Goal: Information Seeking & Learning: Learn about a topic

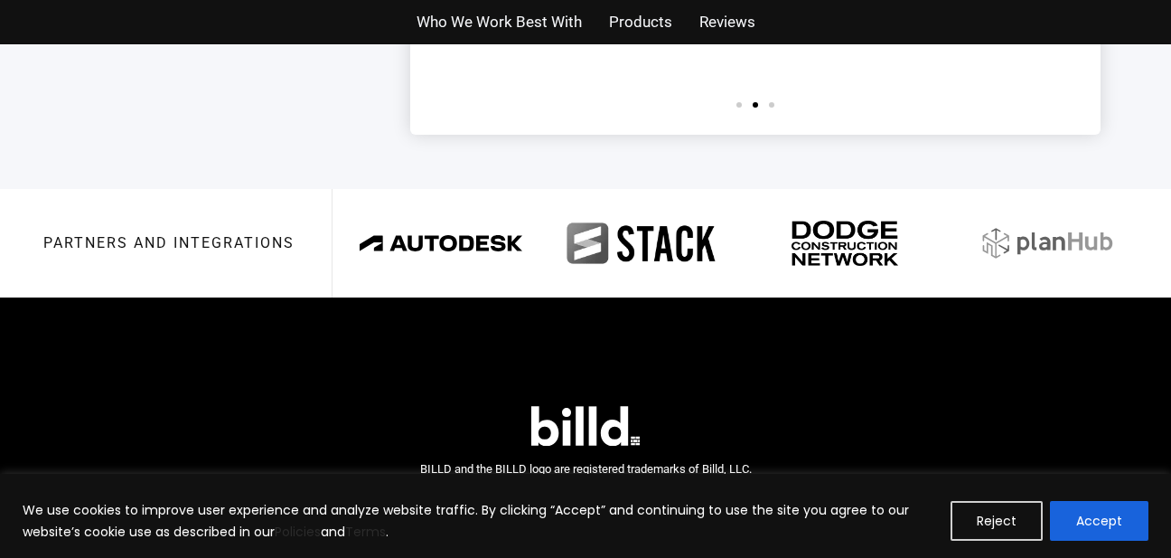
scroll to position [4410, 0]
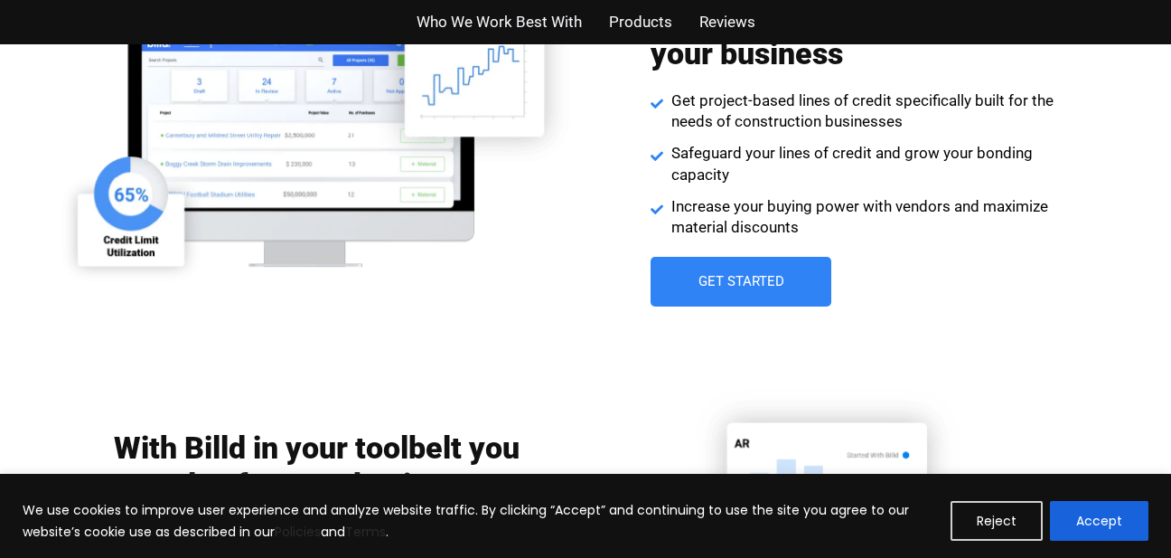
click at [806, 200] on span "Increase your buying power with vendors and maximize material discounts" at bounding box center [862, 217] width 391 height 43
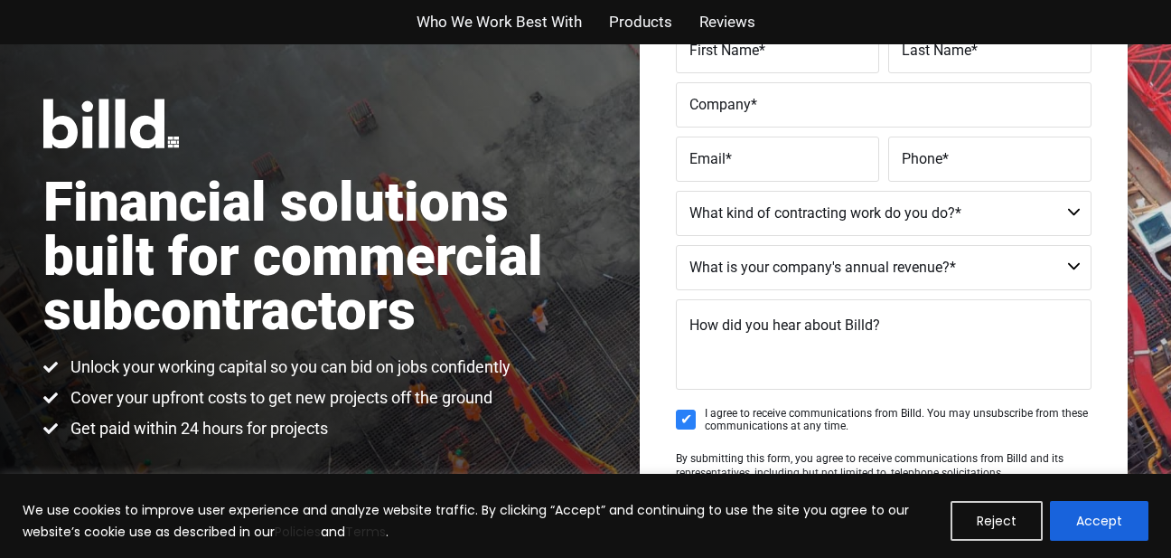
scroll to position [0, 0]
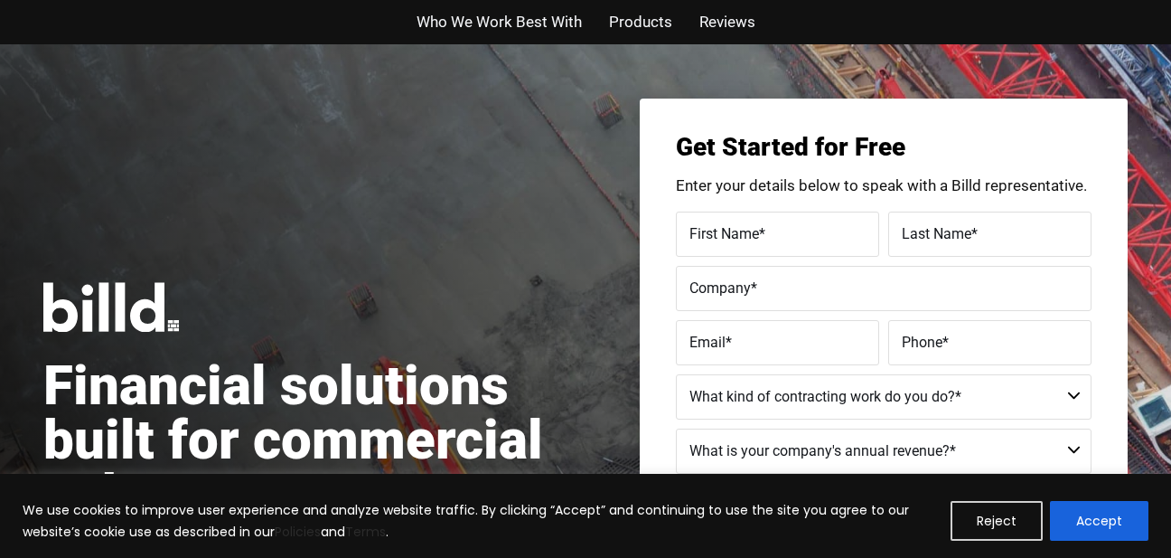
click at [508, 14] on span "Who We Work Best With" at bounding box center [499, 22] width 165 height 26
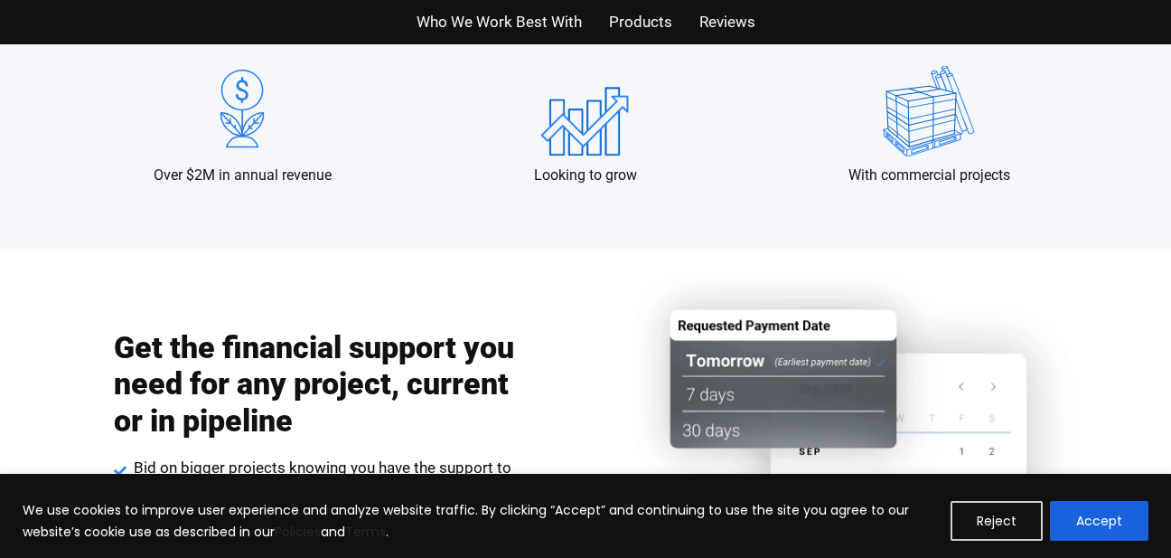
scroll to position [2057, 0]
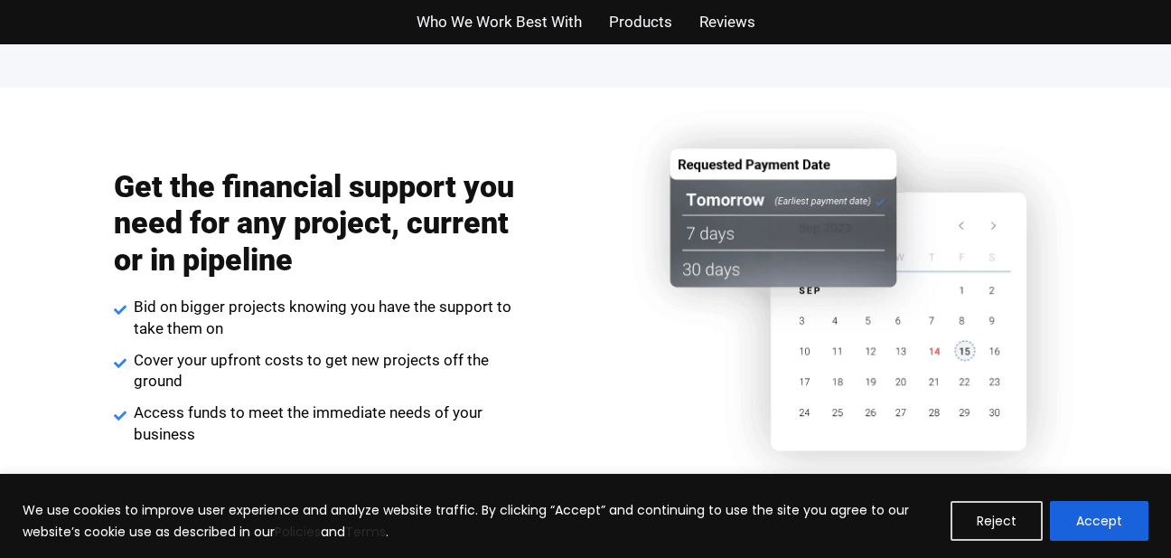
click at [636, 18] on span "Products" at bounding box center [640, 22] width 63 height 26
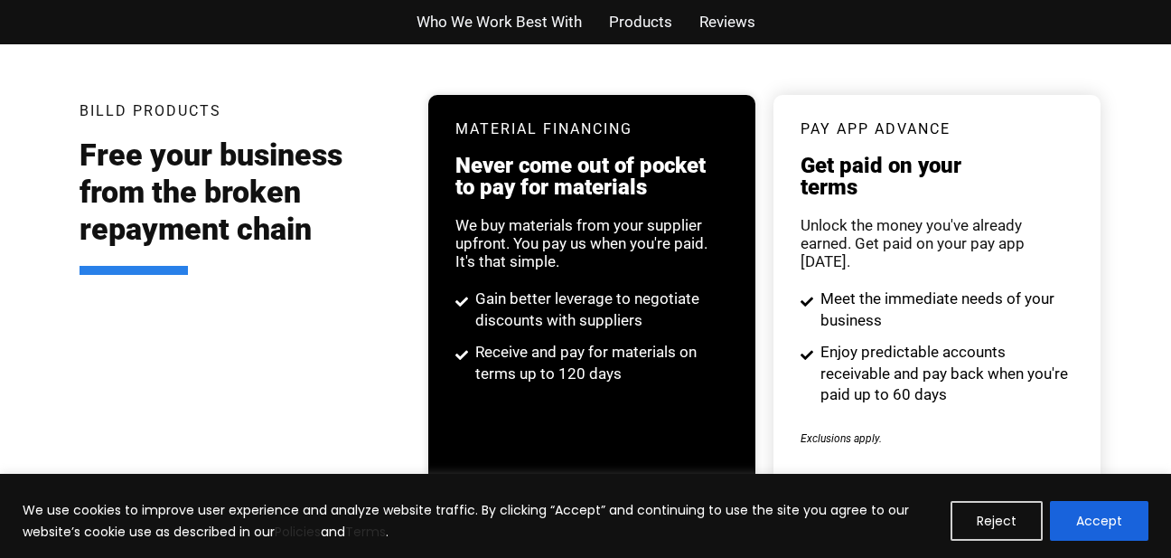
scroll to position [3482, 0]
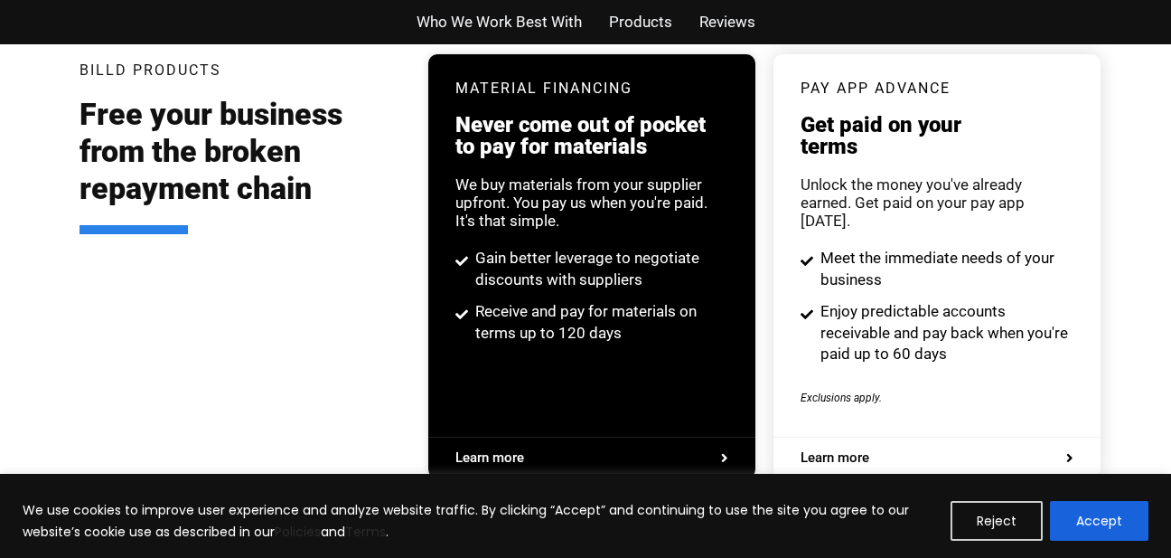
click at [715, 17] on span "Reviews" at bounding box center [727, 22] width 56 height 26
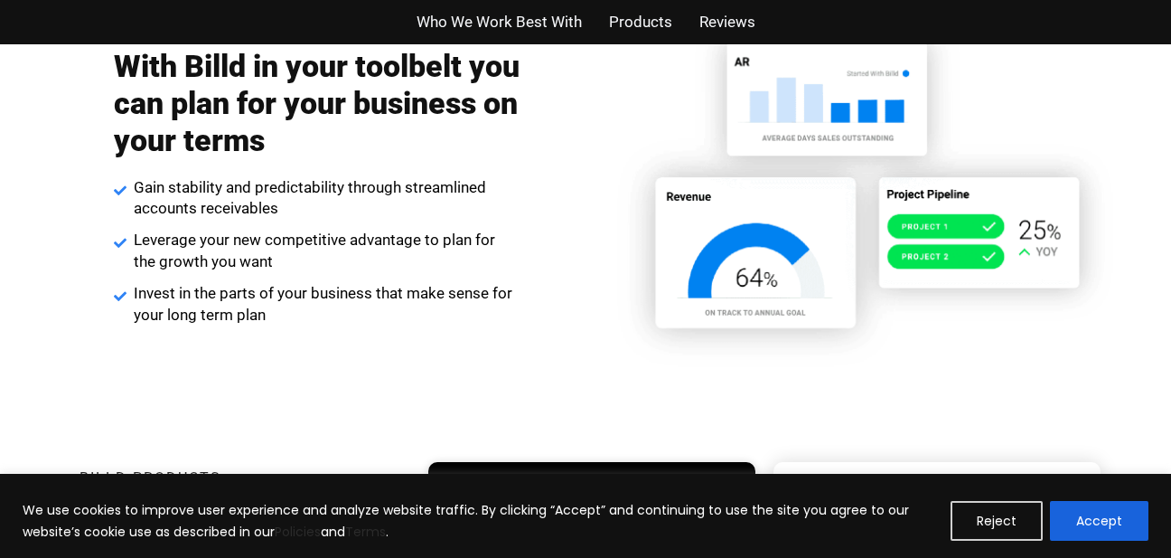
scroll to position [2839, 0]
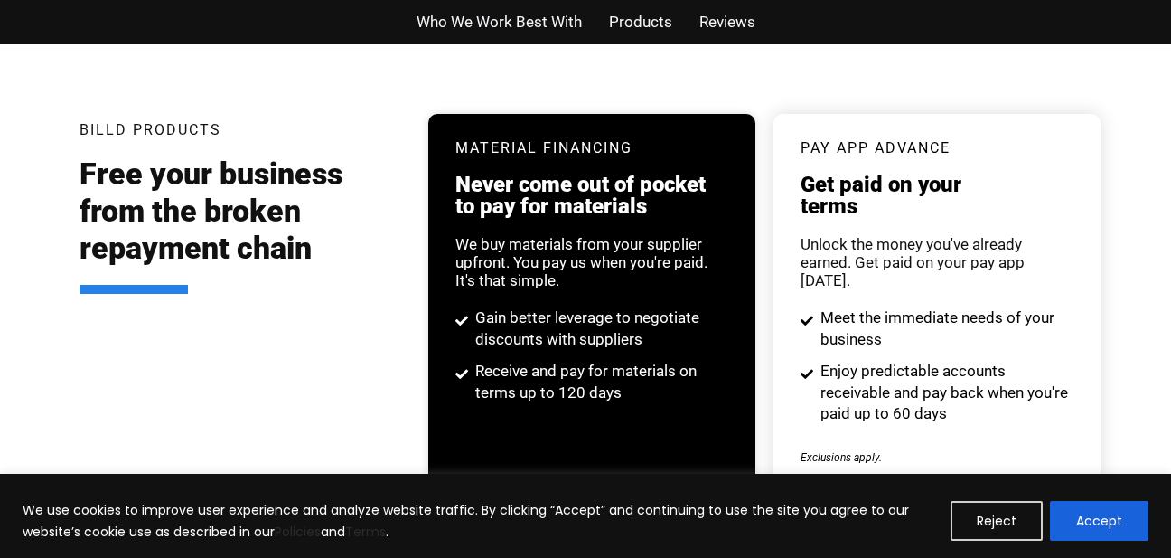
scroll to position [3482, 0]
